Goal: Task Accomplishment & Management: Manage account settings

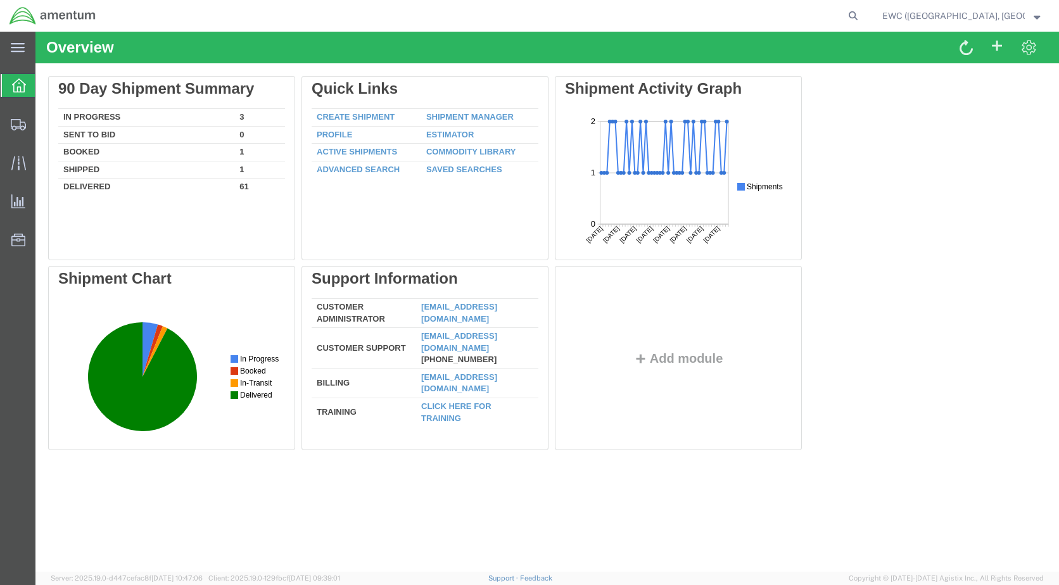
click at [1036, 17] on strong "button" at bounding box center [1037, 15] width 7 height 4
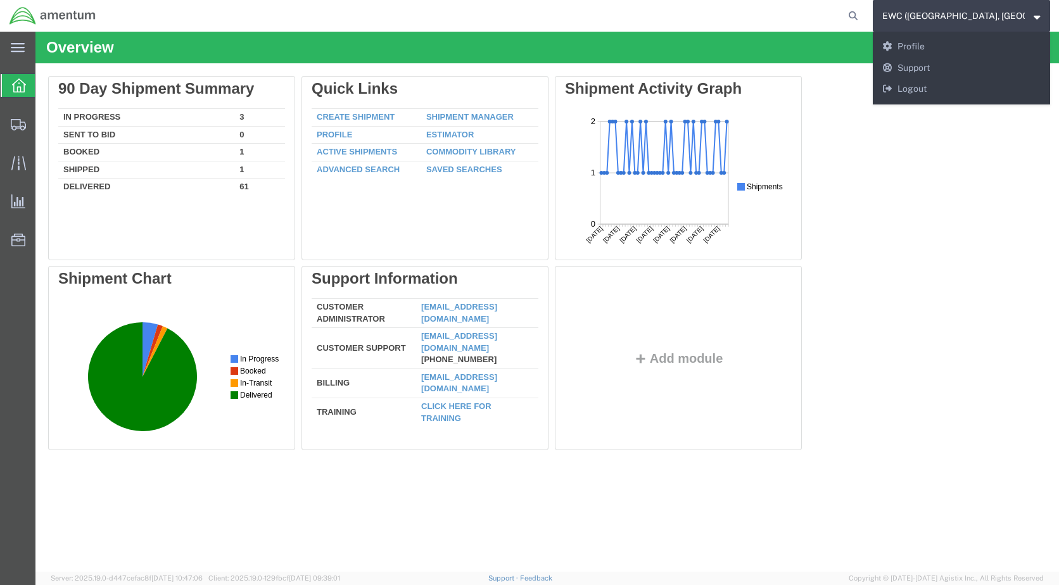
click at [950, 188] on div "Delete 90 Day Shipment Summary In Progress 3 Sent To Bid 0 Booked 1 Shipped 1 D…" at bounding box center [547, 266] width 998 height 380
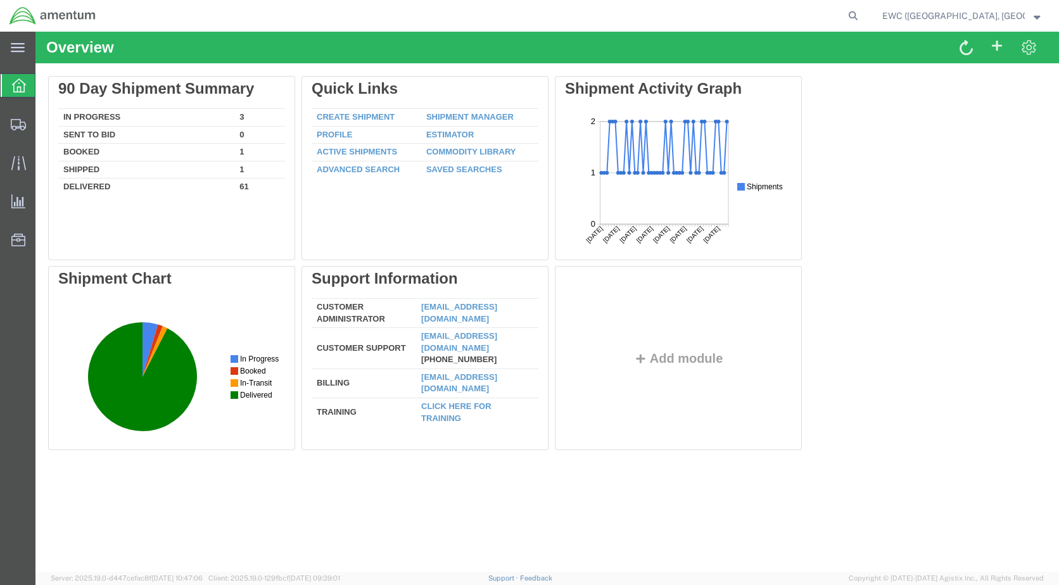
click at [1034, 15] on strong "button" at bounding box center [1037, 15] width 7 height 4
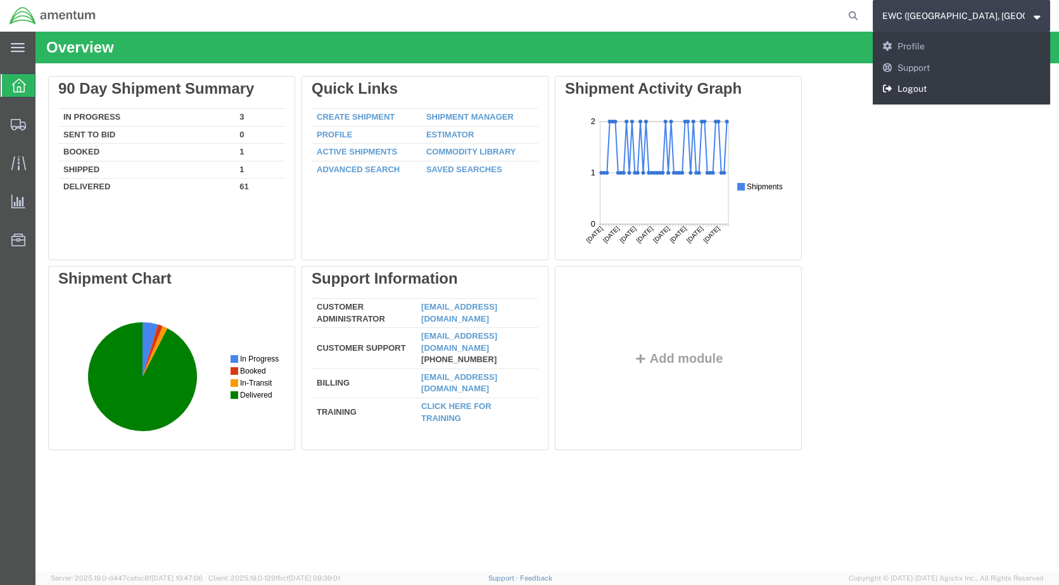
click at [917, 89] on link "Logout" at bounding box center [961, 90] width 177 height 22
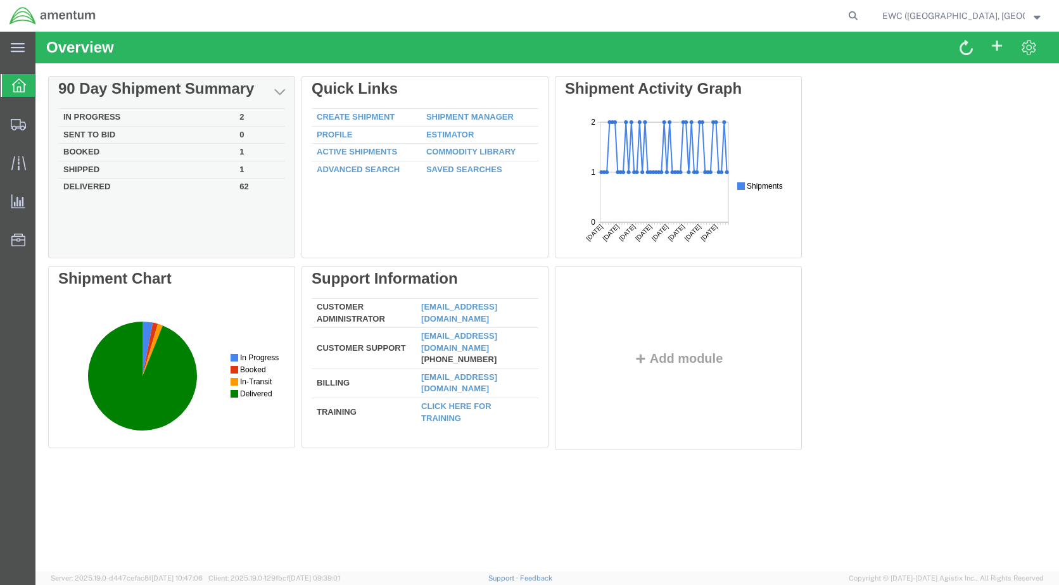
click at [242, 117] on div "Delete 90 Day Shipment Summary In Progress 2 Sent To Bid 0 Booked 1 Shipped 1 D…" at bounding box center [547, 266] width 998 height 380
click at [98, 113] on td "In Progress" at bounding box center [146, 118] width 176 height 18
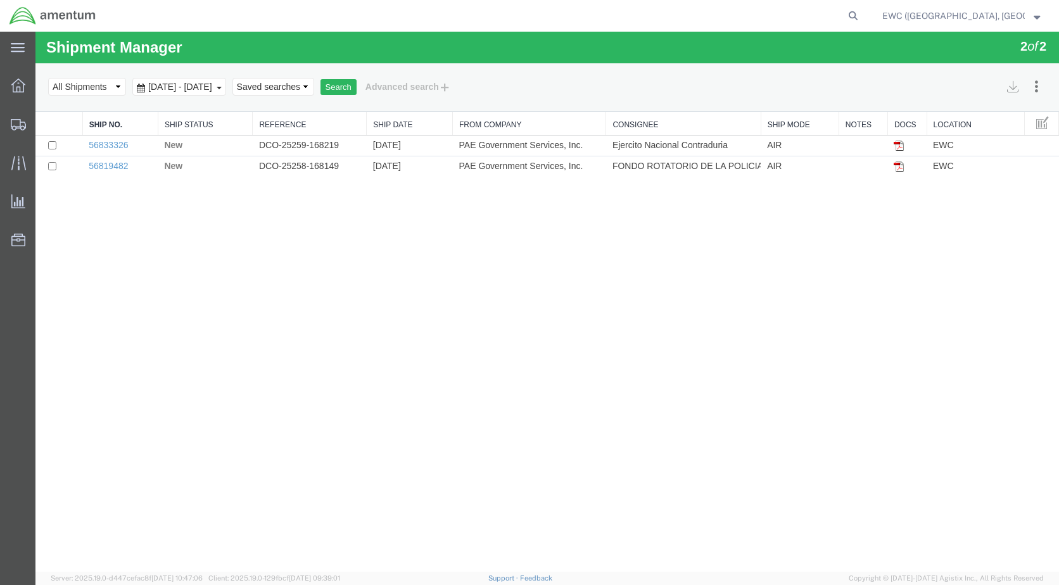
click at [1039, 18] on span "EWC ([GEOGRAPHIC_DATA], [GEOGRAPHIC_DATA]) ARAVI Program" at bounding box center [961, 16] width 158 height 14
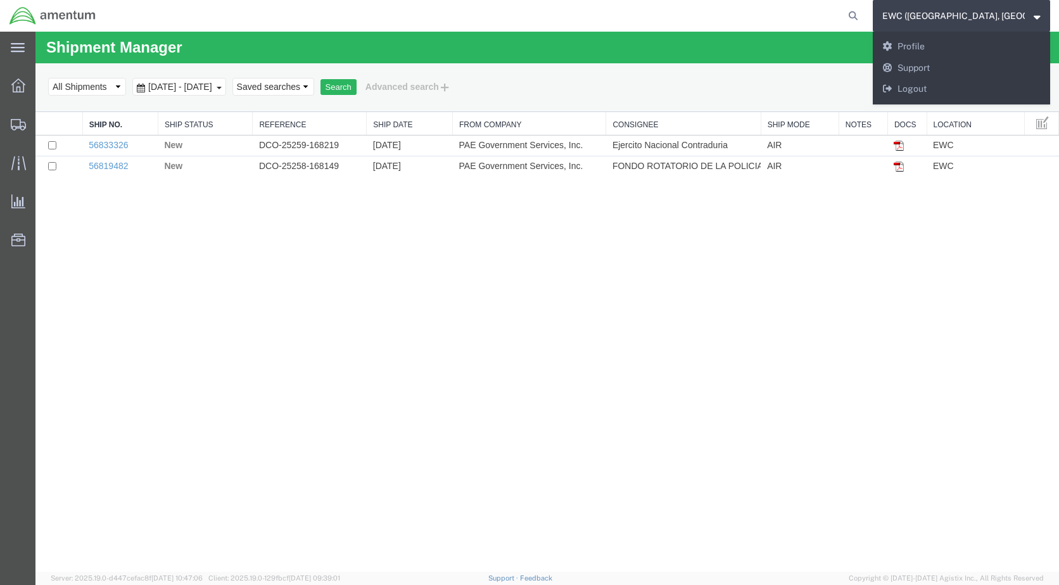
click at [820, 10] on agx-global-search at bounding box center [661, 16] width 405 height 32
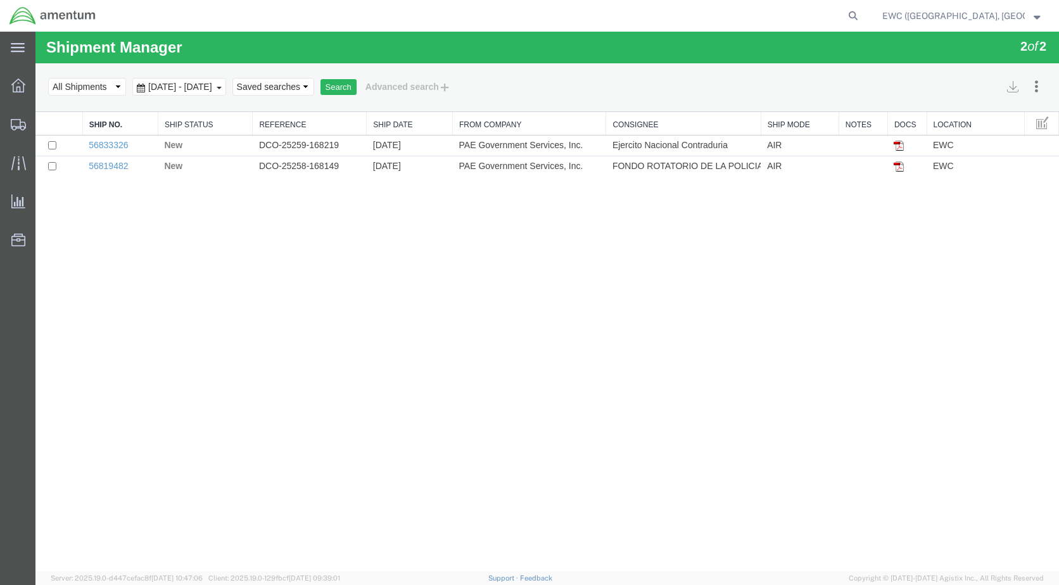
click at [1036, 16] on strong "button" at bounding box center [1037, 15] width 7 height 4
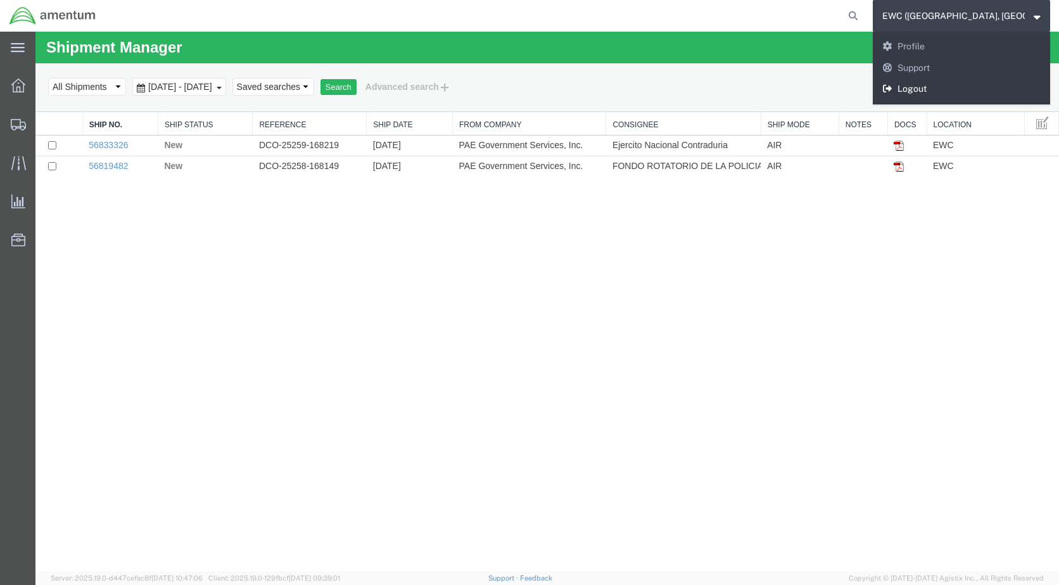
click at [931, 89] on link "Logout" at bounding box center [961, 90] width 177 height 22
